Goal: Transaction & Acquisition: Download file/media

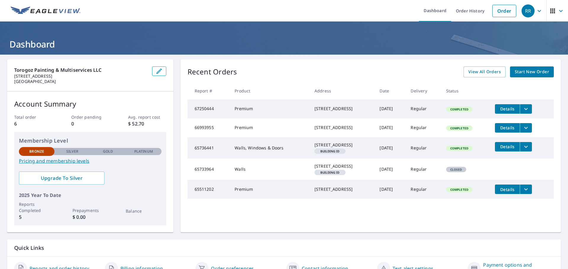
drag, startPoint x: 402, startPoint y: 112, endPoint x: 383, endPoint y: 112, distance: 19.2
click at [383, 112] on td "[DATE]" at bounding box center [390, 109] width 31 height 19
click at [390, 109] on td "[DATE]" at bounding box center [390, 109] width 31 height 19
click at [461, 14] on link "Order History" at bounding box center [470, 11] width 38 height 22
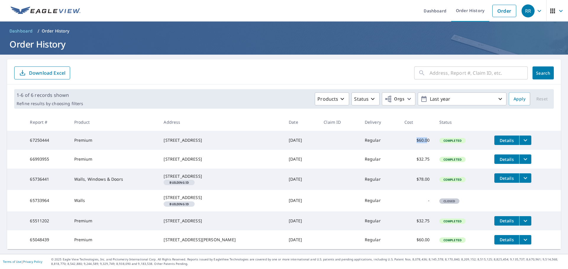
drag, startPoint x: 423, startPoint y: 142, endPoint x: 409, endPoint y: 143, distance: 13.4
click at [409, 143] on td "$60.00" at bounding box center [416, 140] width 35 height 19
click at [522, 141] on icon "filesDropdownBtn-67250444" at bounding box center [524, 140] width 7 height 7
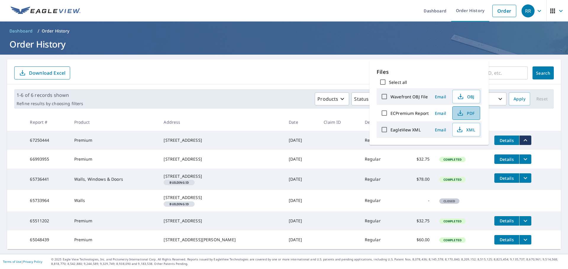
click at [467, 114] on span "PDF" at bounding box center [465, 113] width 19 height 7
click at [230, 71] on form "​ Search Download Excel" at bounding box center [283, 73] width 539 height 13
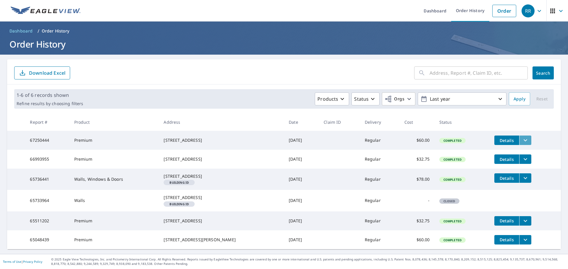
click at [523, 140] on icon "filesDropdownBtn-67250444" at bounding box center [525, 141] width 4 height 2
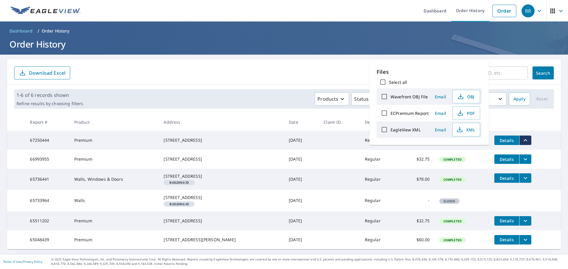
click at [239, 97] on div "Products Status Orgs Last year" at bounding box center [295, 99] width 421 height 13
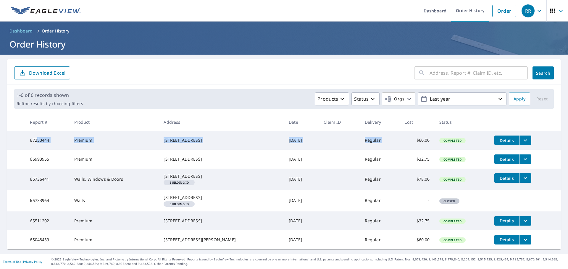
drag, startPoint x: 37, startPoint y: 146, endPoint x: 423, endPoint y: 141, distance: 386.7
click at [415, 143] on tr "67250444 Premium [STREET_ADDRESS][PERSON_NAME] [DATE] Regular $60.00 Completed …" at bounding box center [283, 140] width 553 height 19
click at [423, 141] on td "$60.00" at bounding box center [416, 140] width 35 height 19
click at [424, 140] on td "$60.00" at bounding box center [416, 140] width 35 height 19
drag, startPoint x: 453, startPoint y: 143, endPoint x: 247, endPoint y: 140, distance: 206.1
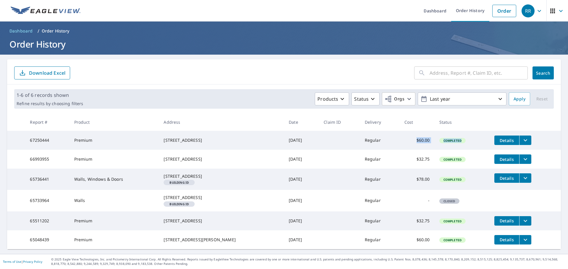
click at [389, 146] on tr "67250444 Premium [STREET_ADDRESS][PERSON_NAME] [DATE] Regular $60.00 Completed …" at bounding box center [283, 140] width 553 height 19
click at [48, 142] on td "67250444" at bounding box center [47, 140] width 44 height 19
